Goal: Navigation & Orientation: Find specific page/section

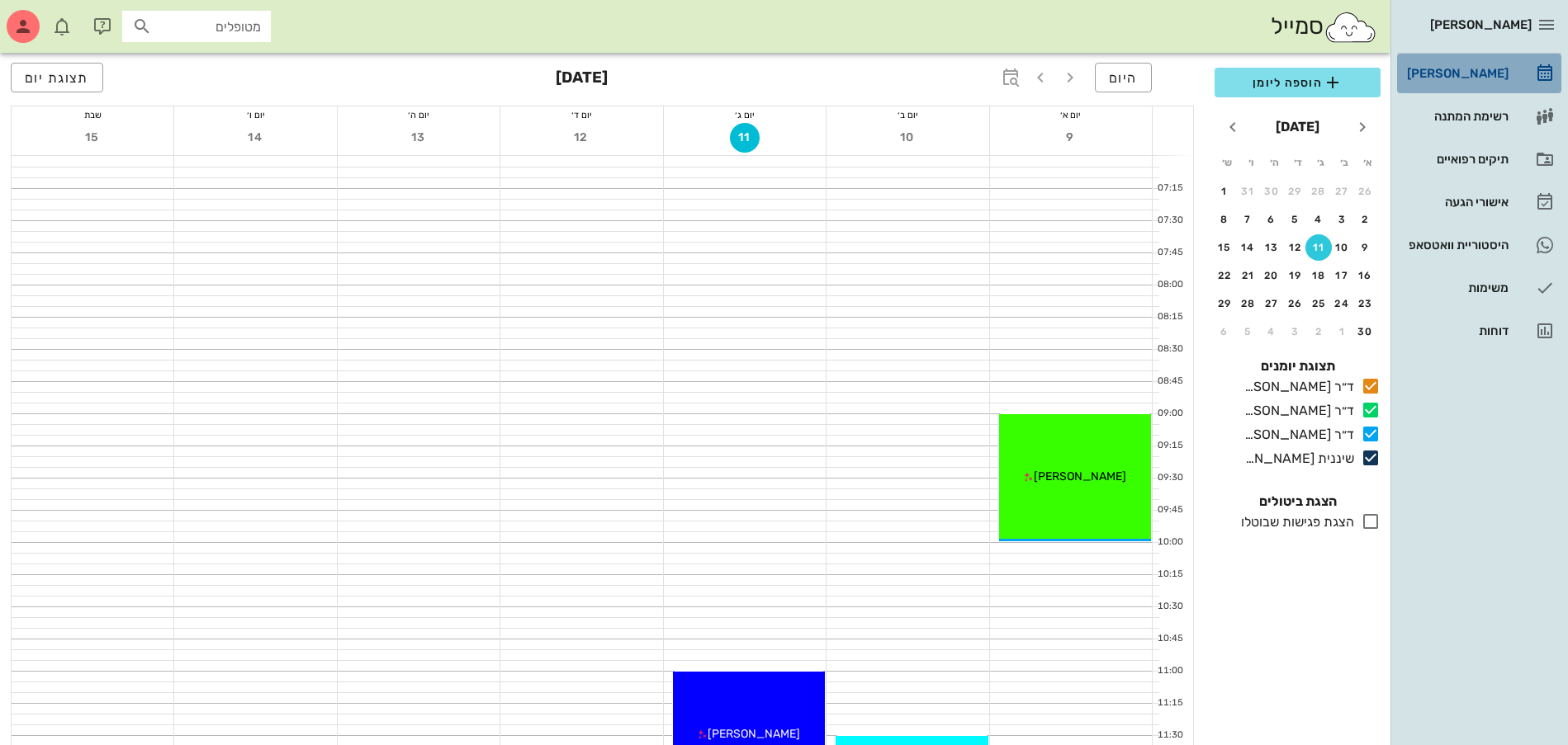
click at [1455, 78] on div "[PERSON_NAME]" at bounding box center [1456, 74] width 105 height 13
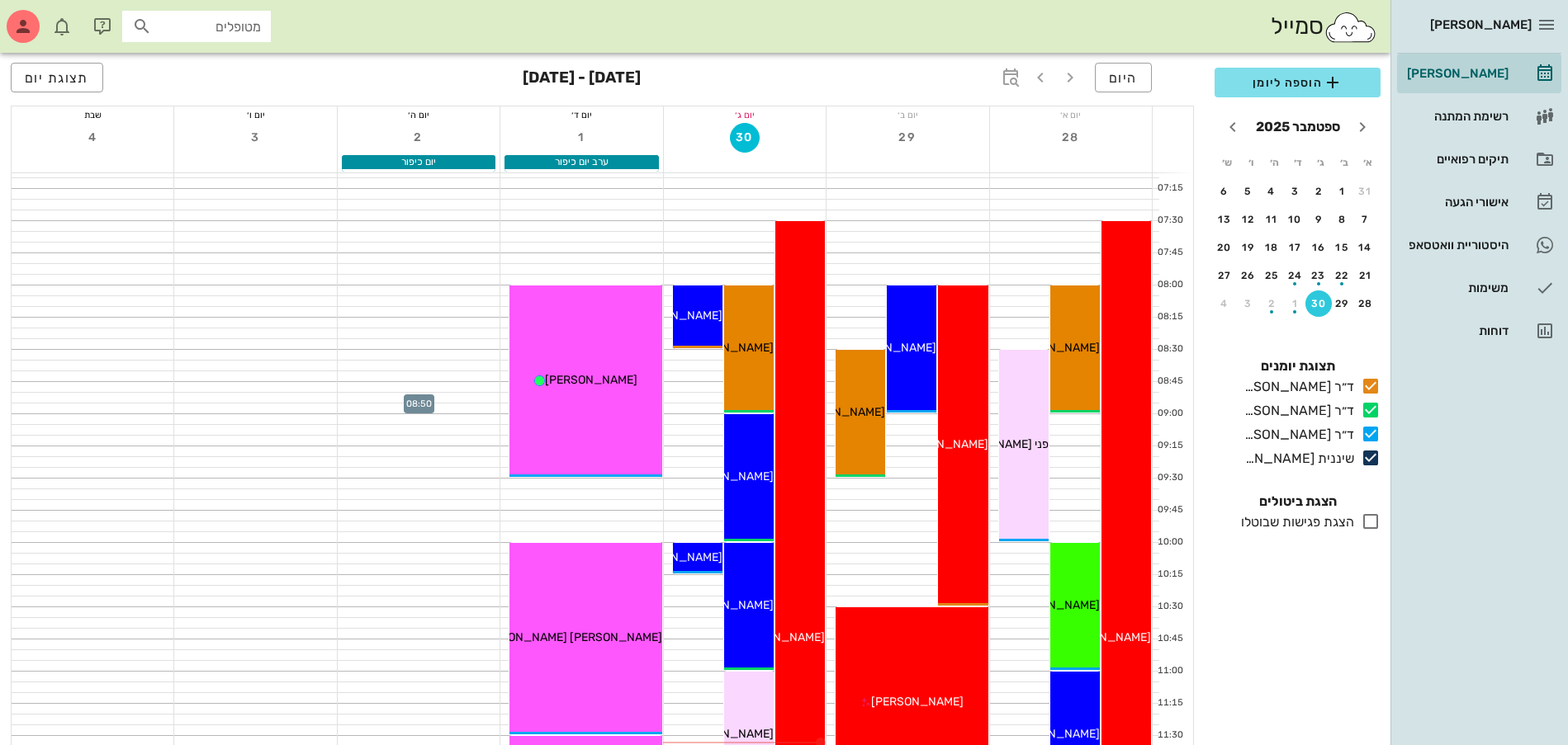
scroll to position [103, 0]
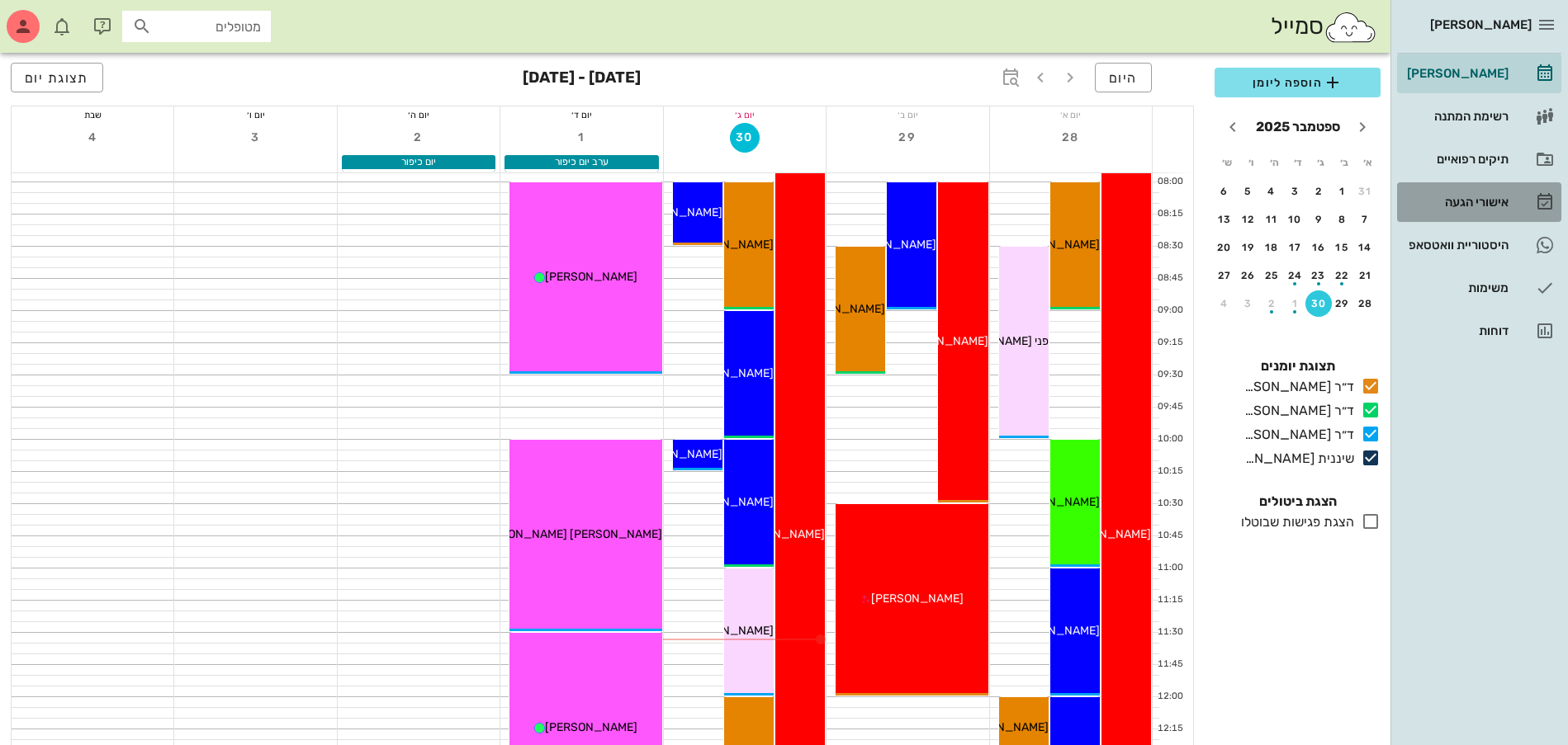
click at [1447, 198] on div "אישורי הגעה" at bounding box center [1456, 202] width 105 height 13
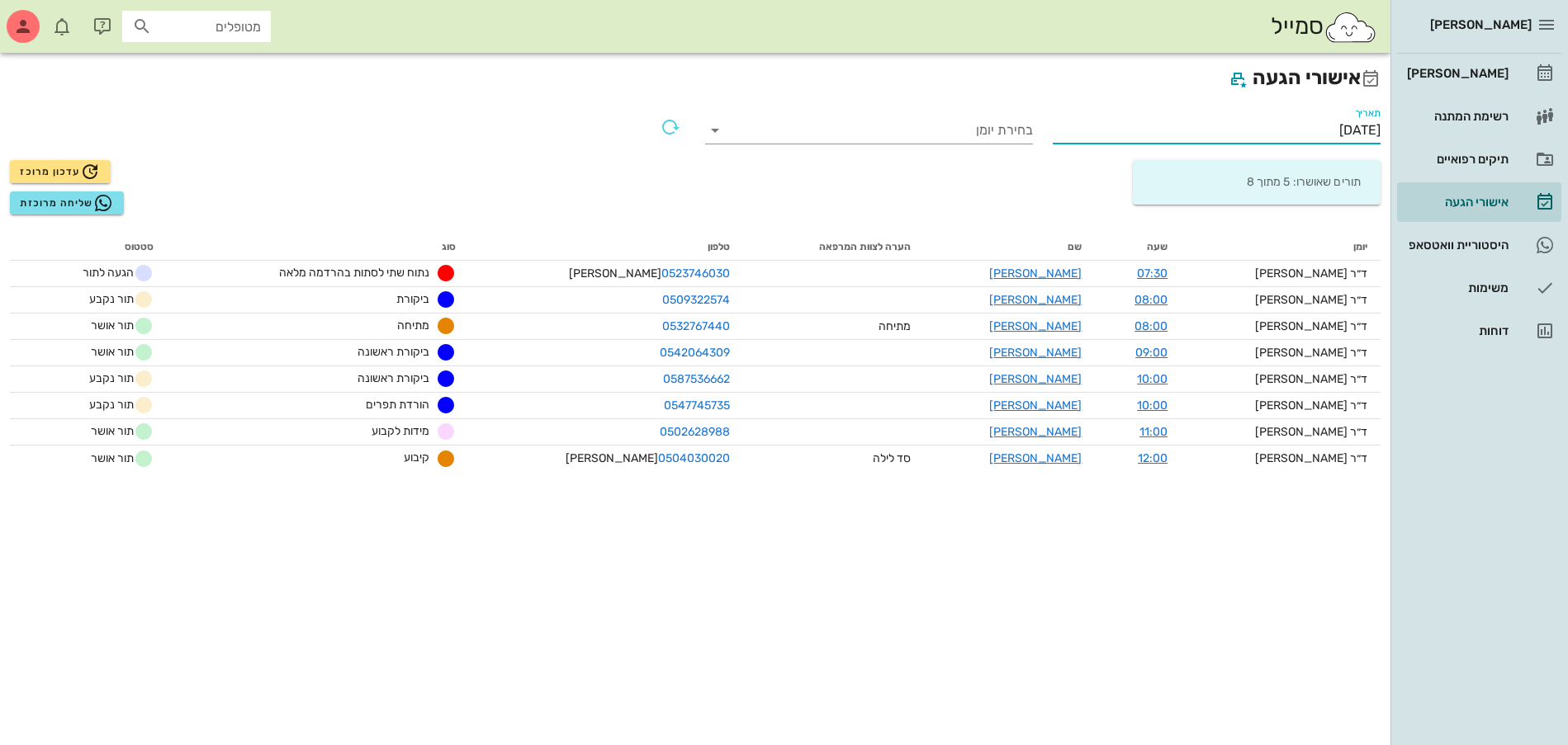
click at [1309, 131] on input "[DATE]" at bounding box center [1216, 131] width 328 height 27
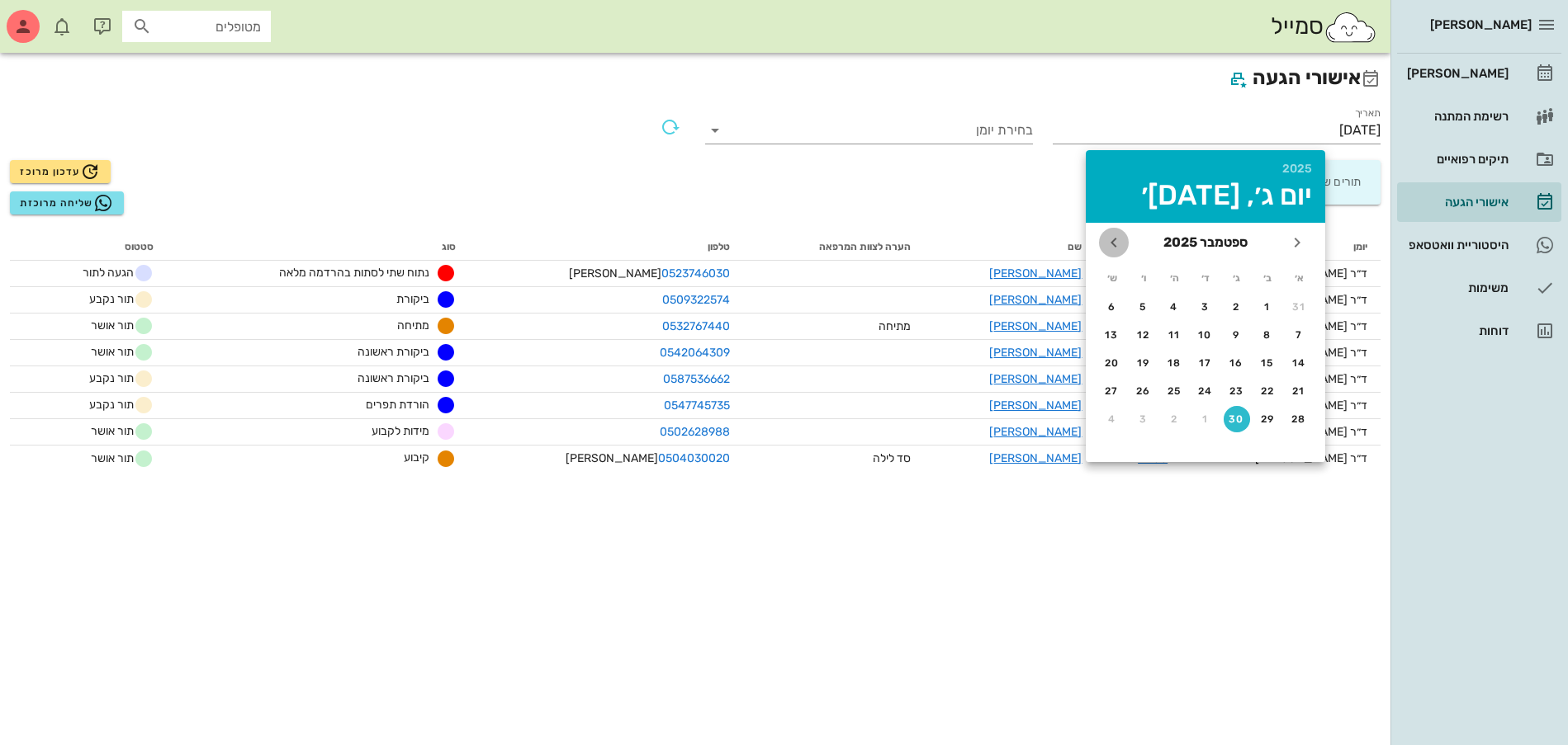
click at [1115, 246] on icon "חודש הבא" at bounding box center [1113, 243] width 20 height 20
click at [1203, 298] on button "1" at bounding box center [1206, 307] width 27 height 27
type input "[DATE]"
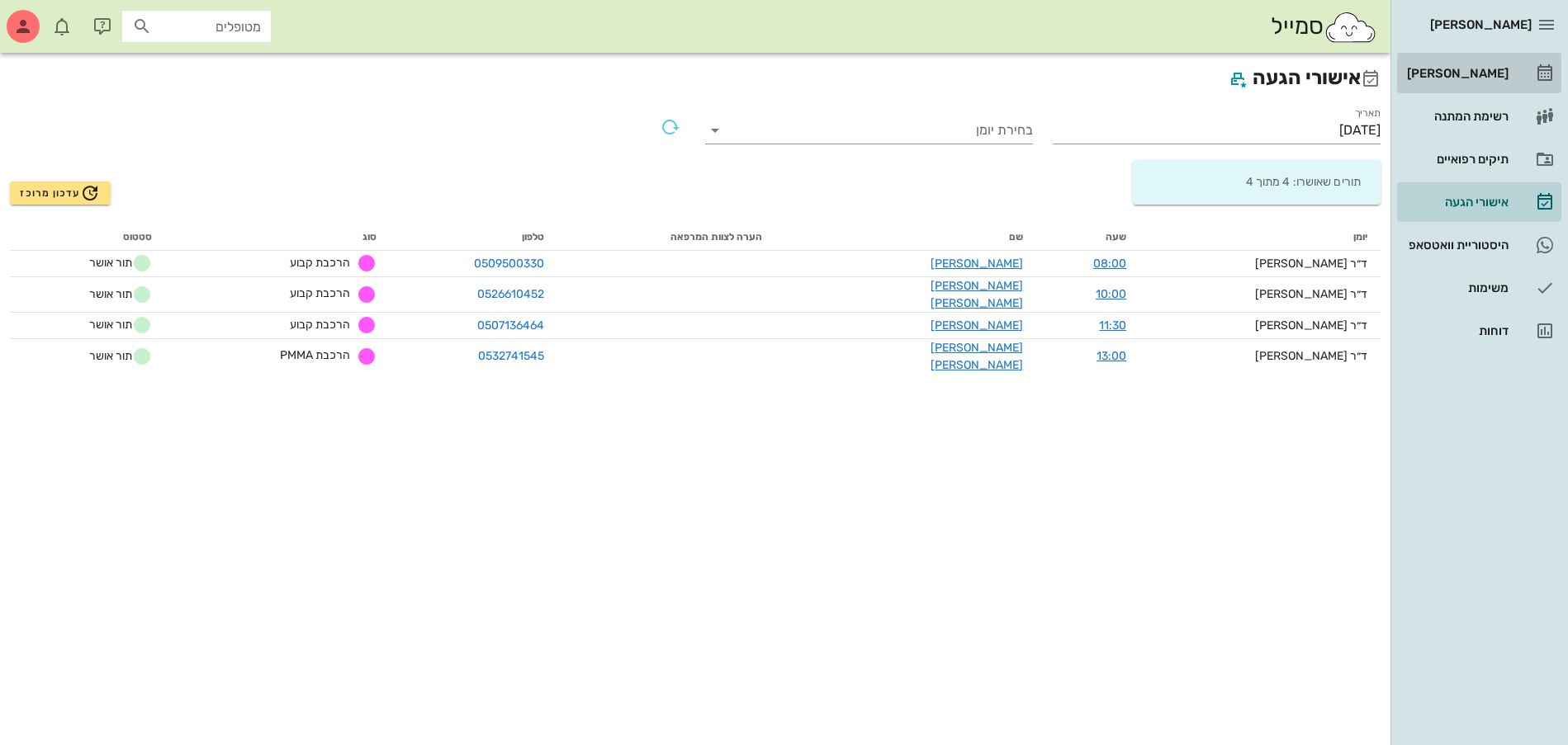
click at [1456, 71] on div "[PERSON_NAME]" at bounding box center [1456, 74] width 105 height 13
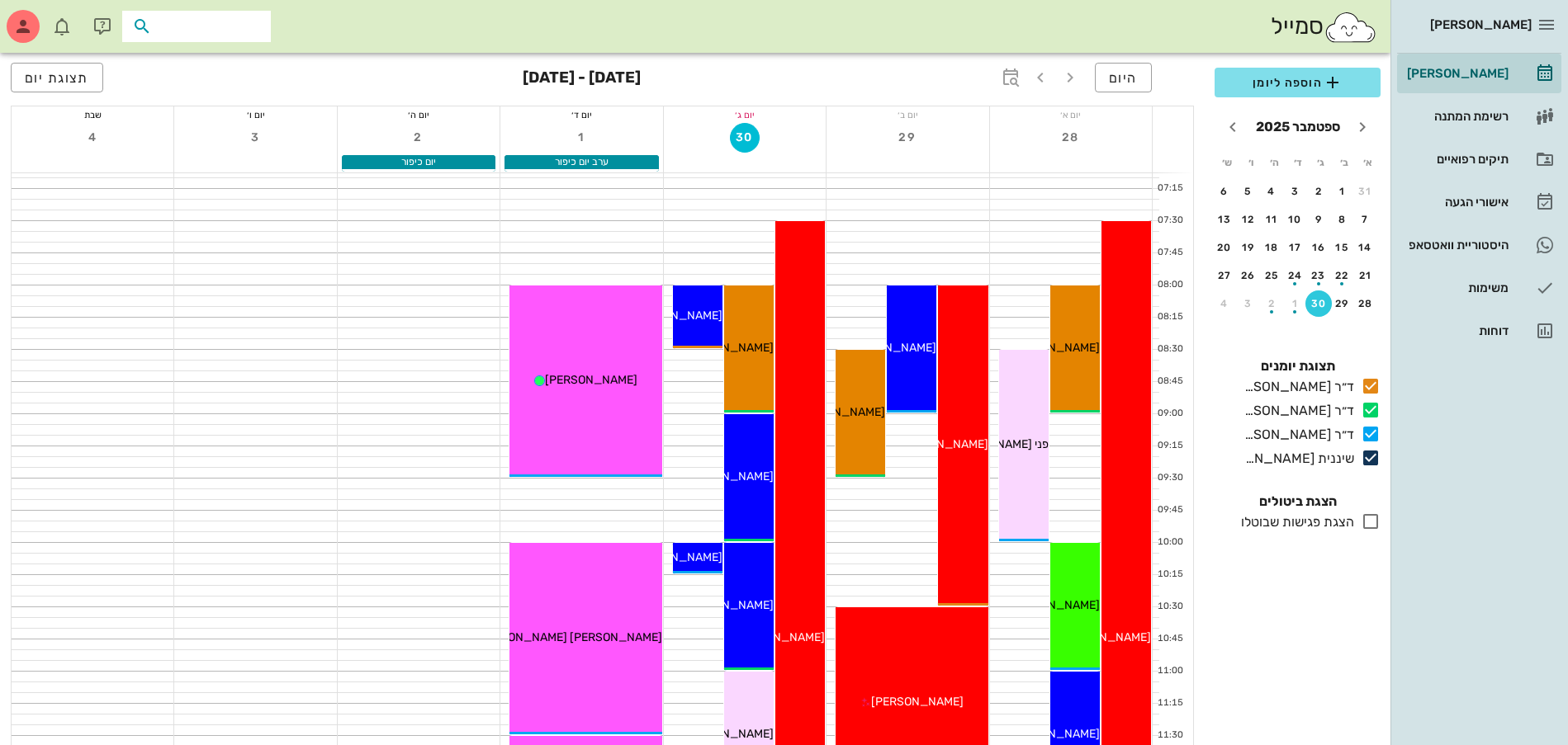
drag, startPoint x: 186, startPoint y: 35, endPoint x: 187, endPoint y: 25, distance: 10.0
click at [186, 35] on input "text" at bounding box center [208, 27] width 105 height 22
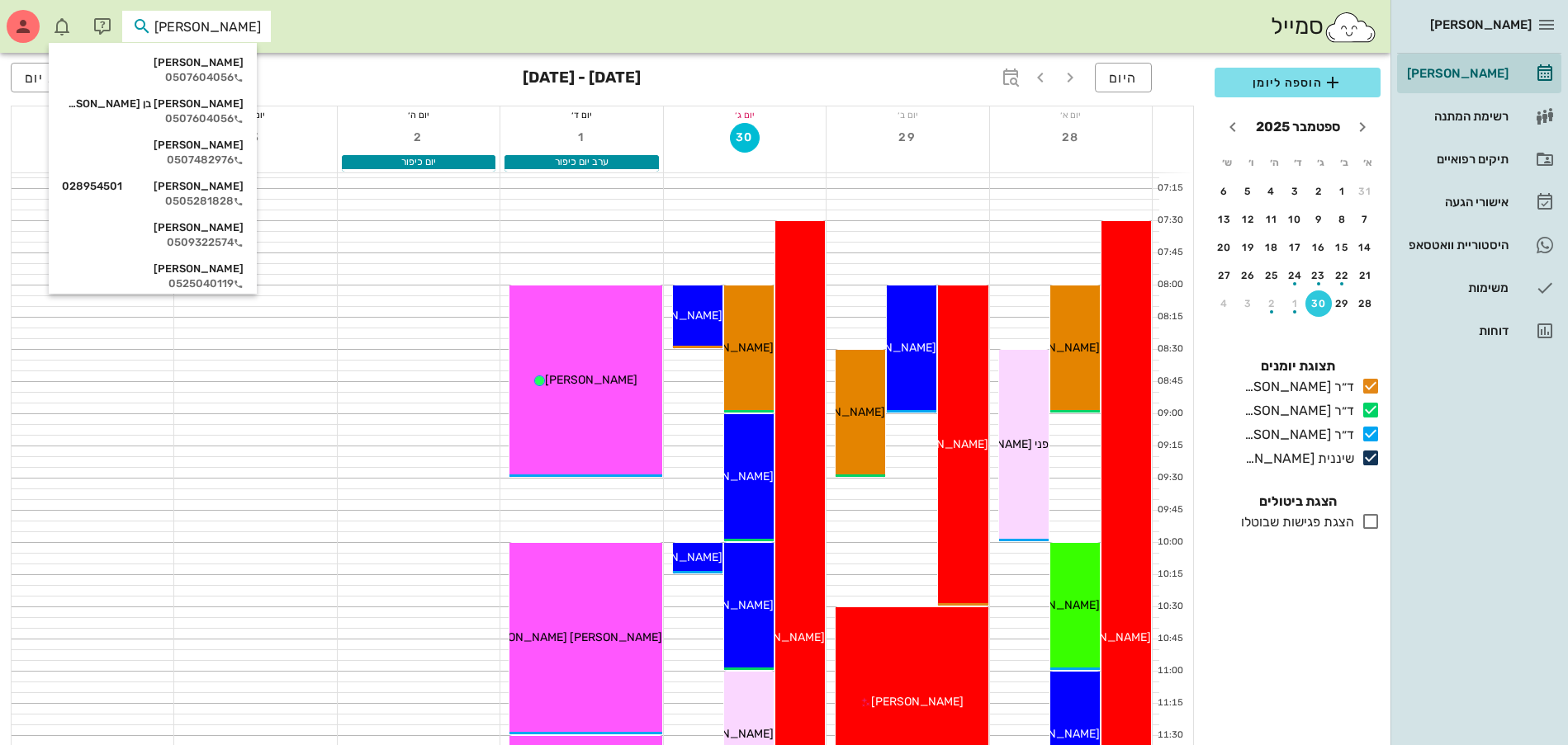
type input "[PERSON_NAME]"
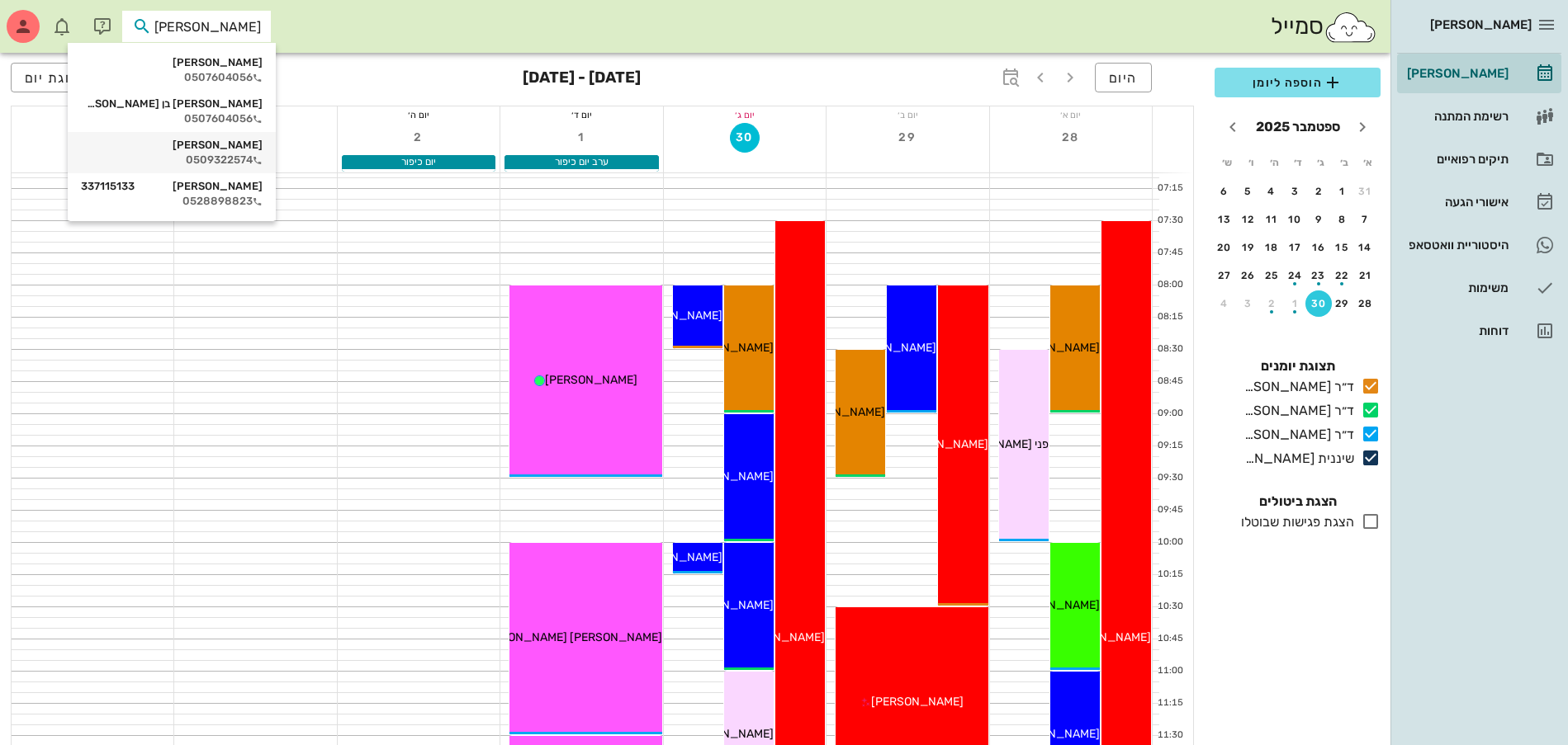
click at [232, 152] on div "[PERSON_NAME] 0509322574" at bounding box center [172, 153] width 182 height 42
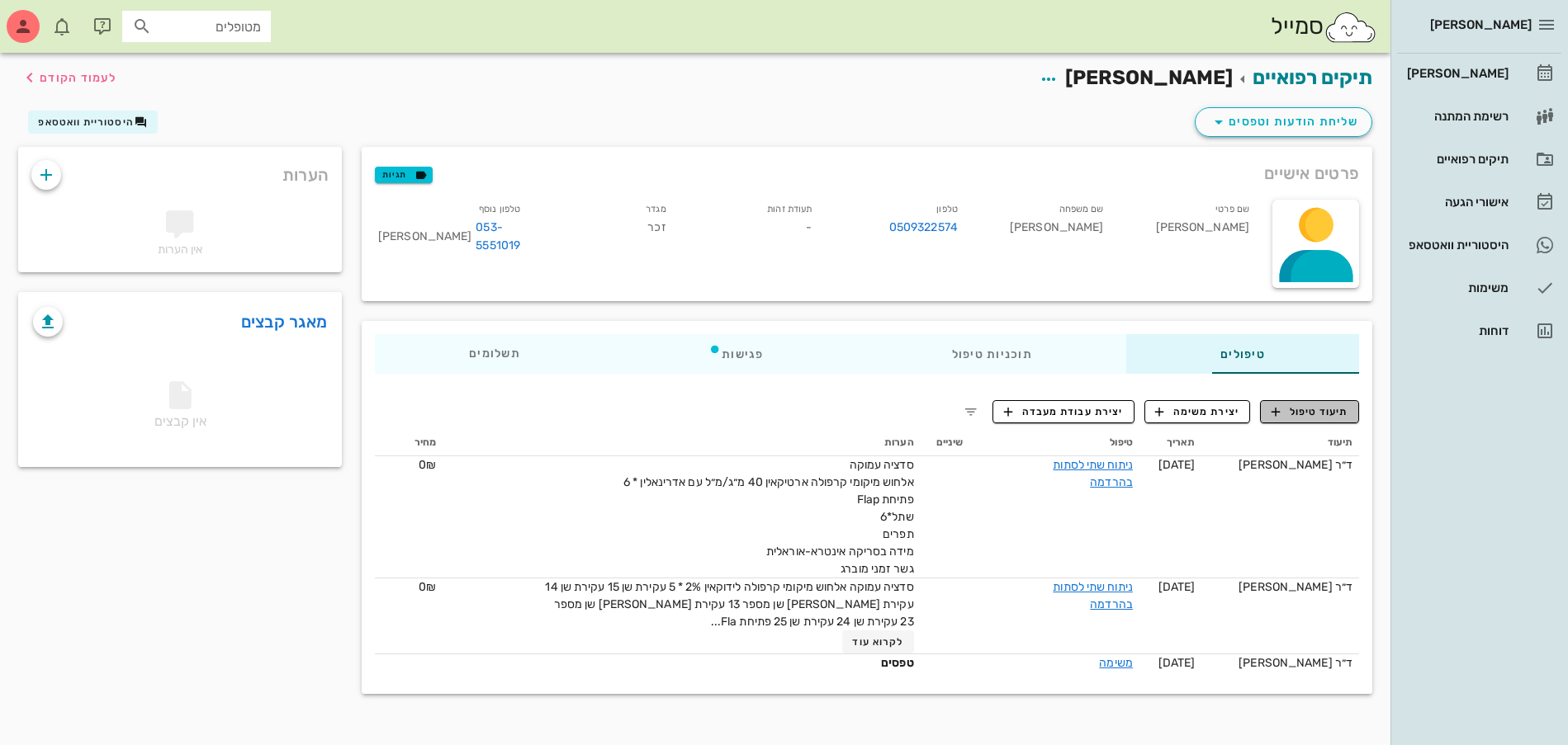
click at [1322, 415] on span "תיעוד טיפול" at bounding box center [1309, 412] width 77 height 15
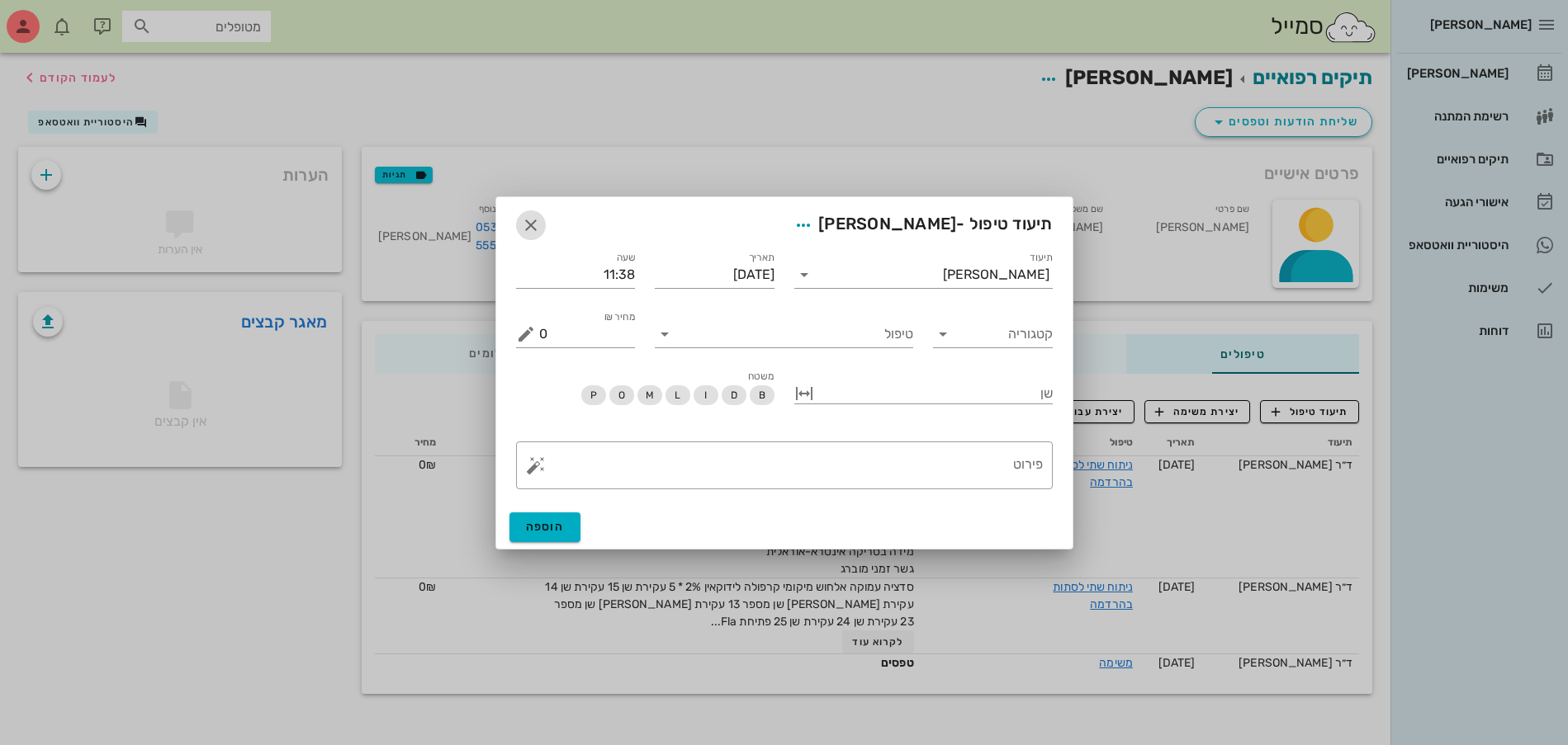
click at [527, 217] on icon "button" at bounding box center [531, 225] width 20 height 20
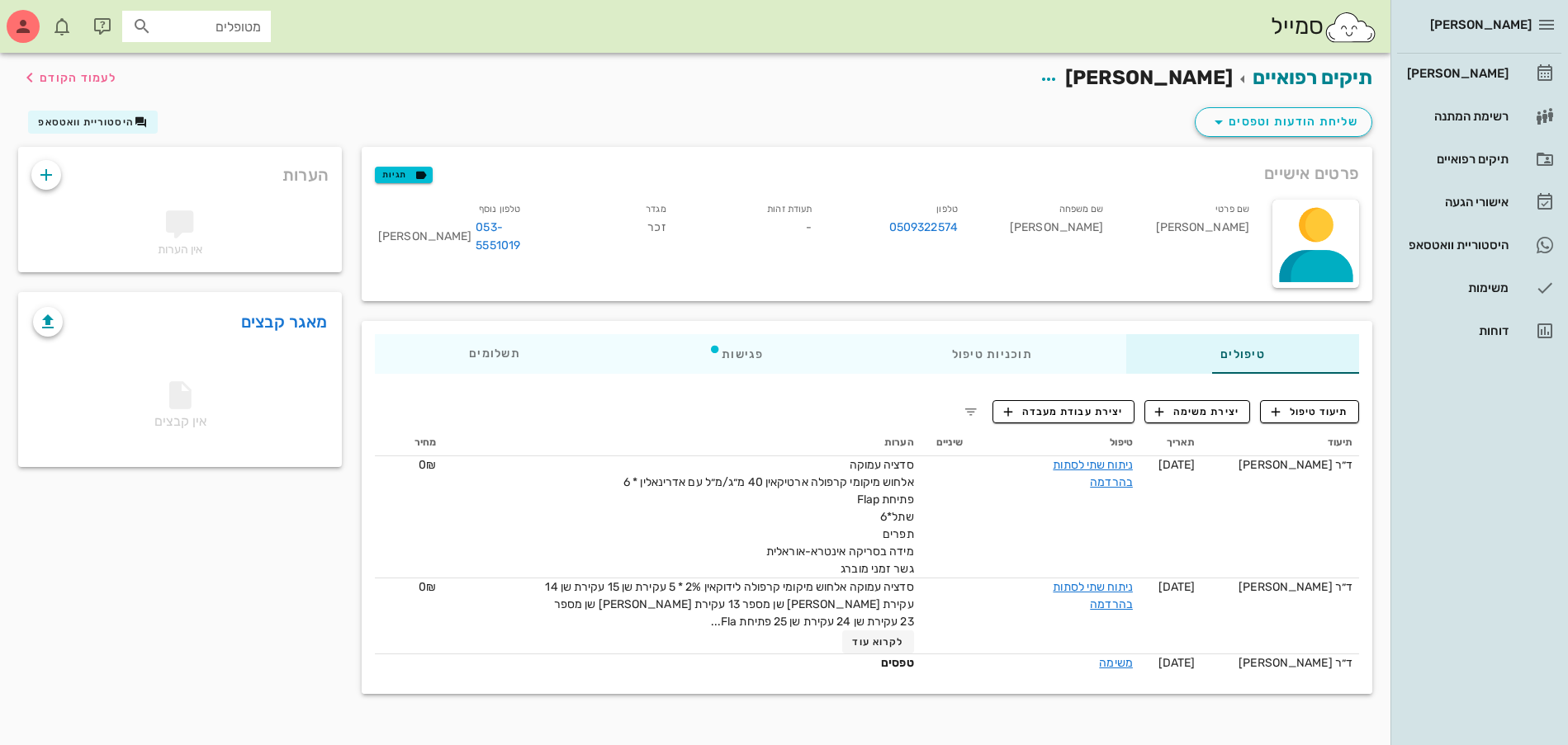
drag, startPoint x: 951, startPoint y: 107, endPoint x: 1058, endPoint y: 2, distance: 149.9
click at [951, 108] on div "שליחת הודעות וטפסים היסטוריית וואטסאפ" at bounding box center [695, 125] width 1374 height 43
click at [1448, 75] on div "[PERSON_NAME]" at bounding box center [1456, 74] width 105 height 13
